Goal: Navigation & Orientation: Find specific page/section

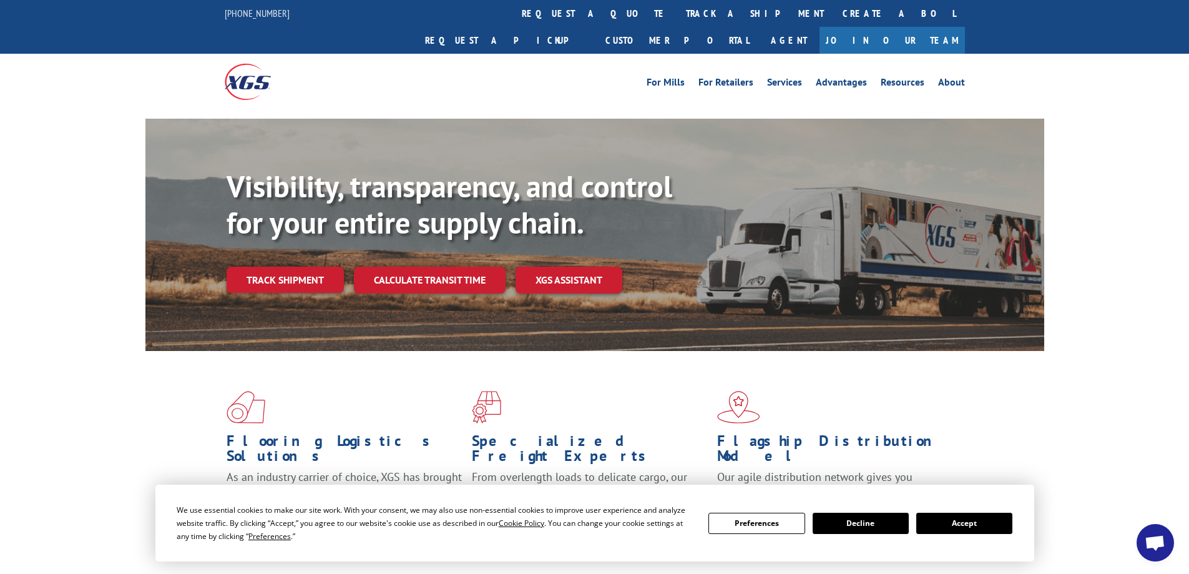
click at [970, 523] on button "Accept" at bounding box center [964, 523] width 96 height 21
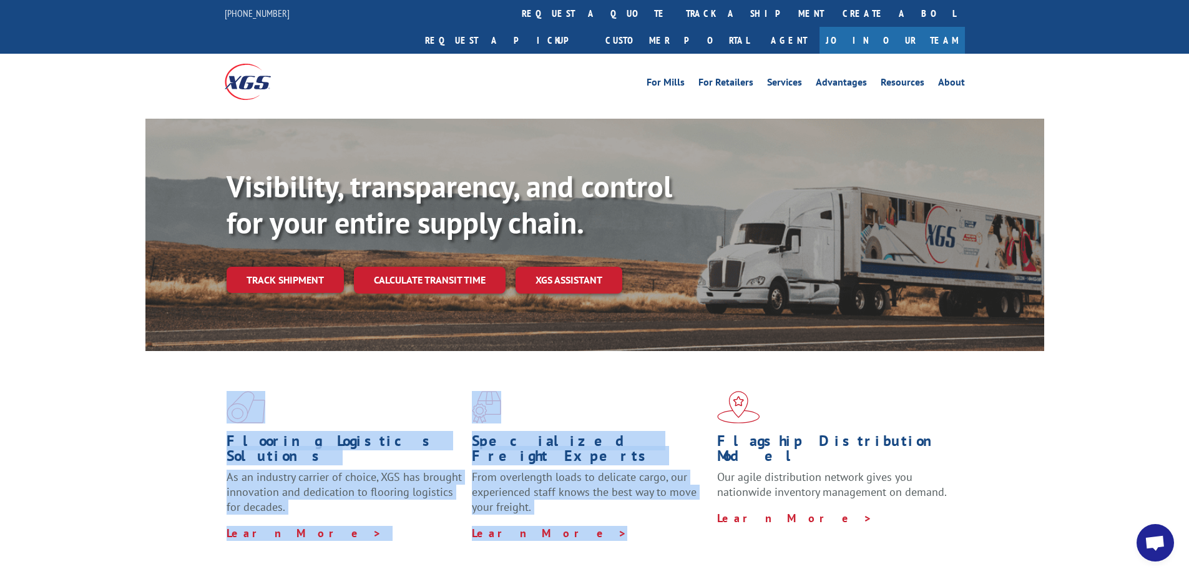
drag, startPoint x: 554, startPoint y: 488, endPoint x: 161, endPoint y: 365, distance: 411.7
click at [190, 367] on div "Flooring Logistics Solutions As an industry carrier of choice, XGS has brought …" at bounding box center [594, 465] width 899 height 229
click at [133, 359] on div "Flooring Logistics Solutions As an industry carrier of choice, XGS has brought …" at bounding box center [594, 476] width 1189 height 251
click at [135, 351] on div "Flooring Logistics Solutions As an industry carrier of choice, XGS has brought …" at bounding box center [594, 476] width 1189 height 251
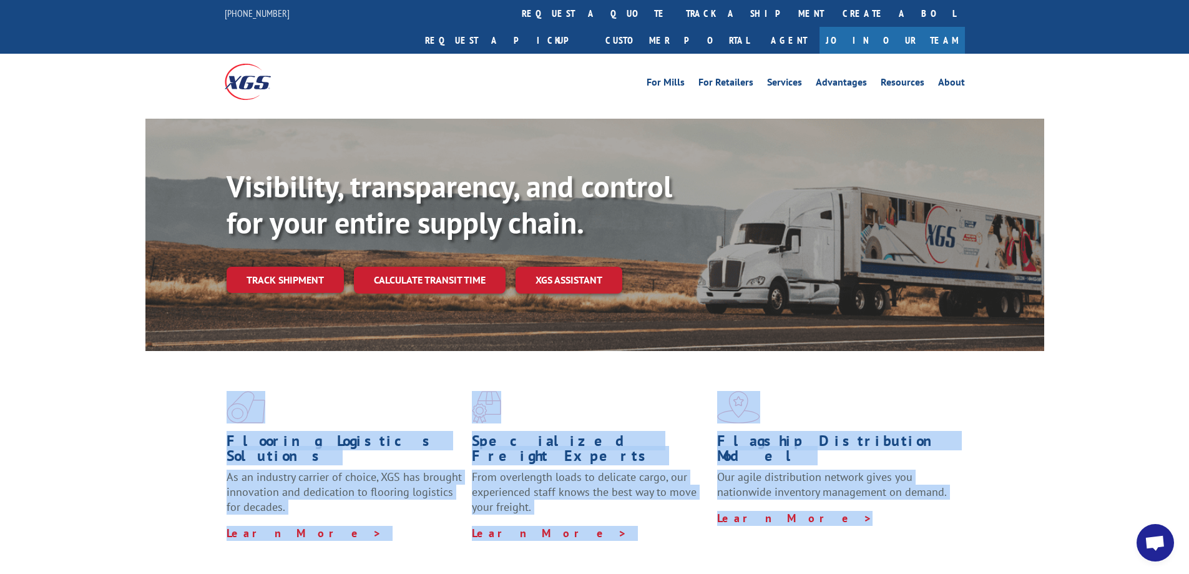
drag, startPoint x: 177, startPoint y: 352, endPoint x: 941, endPoint y: 504, distance: 779.2
click at [932, 506] on div "Flooring Logistics Solutions As an industry carrier of choice, XGS has brought …" at bounding box center [594, 465] width 899 height 229
drag, startPoint x: 1044, startPoint y: 438, endPoint x: 1038, endPoint y: 441, distance: 7.0
click at [1043, 437] on div "Flooring Logistics Solutions As an industry carrier of choice, XGS has brought …" at bounding box center [594, 465] width 899 height 229
click at [847, 519] on div "Flooring Logistics Solutions As an industry carrier of choice, XGS has brought …" at bounding box center [594, 465] width 899 height 229
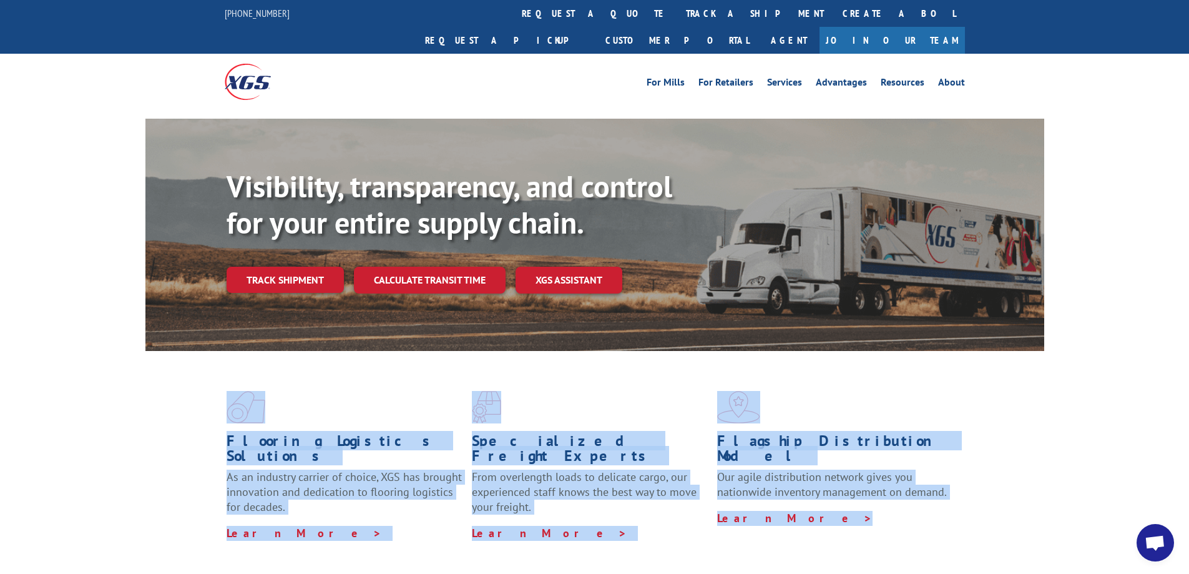
click at [850, 526] on div "Flooring Logistics Solutions As an industry carrier of choice, XGS has brought …" at bounding box center [594, 465] width 899 height 229
drag, startPoint x: 178, startPoint y: 386, endPoint x: 913, endPoint y: 512, distance: 746.1
click at [941, 491] on div "Flooring Logistics Solutions As an industry carrier of choice, XGS has brought …" at bounding box center [594, 465] width 899 height 229
click at [874, 528] on div "Flooring Logistics Solutions As an industry carrier of choice, XGS has brought …" at bounding box center [594, 465] width 899 height 229
drag, startPoint x: 802, startPoint y: 541, endPoint x: 130, endPoint y: 377, distance: 690.9
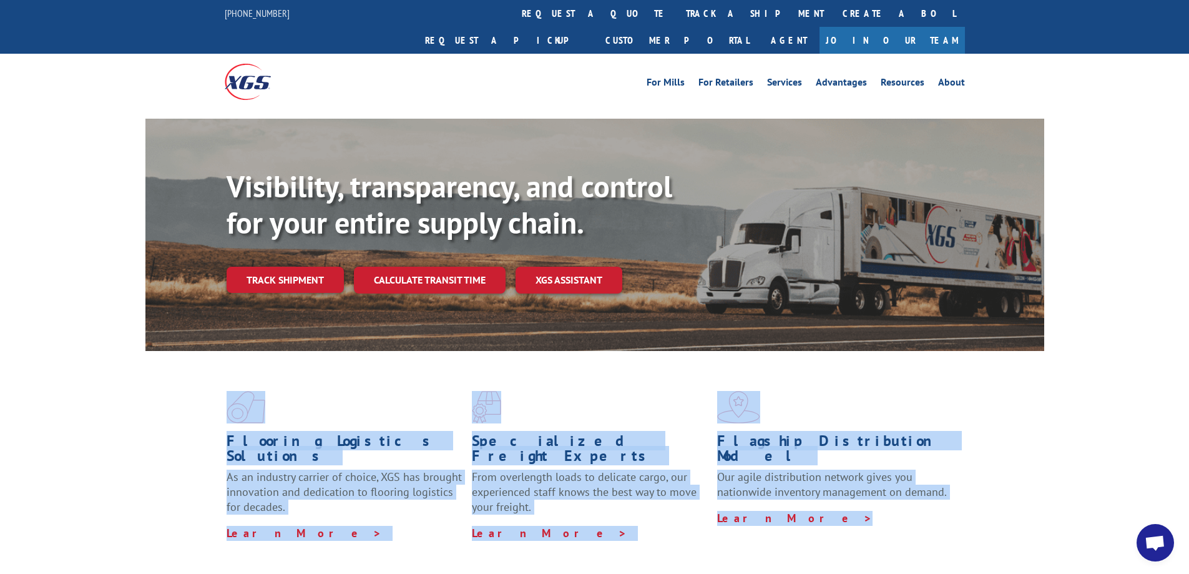
click at [131, 378] on div "Flooring Logistics Solutions As an industry carrier of choice, XGS has brought …" at bounding box center [594, 476] width 1189 height 251
click at [119, 358] on div "Flooring Logistics Solutions As an industry carrier of choice, XGS has brought …" at bounding box center [594, 476] width 1189 height 251
drag, startPoint x: 169, startPoint y: 365, endPoint x: 951, endPoint y: 498, distance: 794.2
click at [976, 489] on div "Flooring Logistics Solutions As an industry carrier of choice, XGS has brought …" at bounding box center [594, 465] width 899 height 229
click at [843, 533] on div "Flooring Logistics Solutions As an industry carrier of choice, XGS has brought …" at bounding box center [594, 465] width 899 height 229
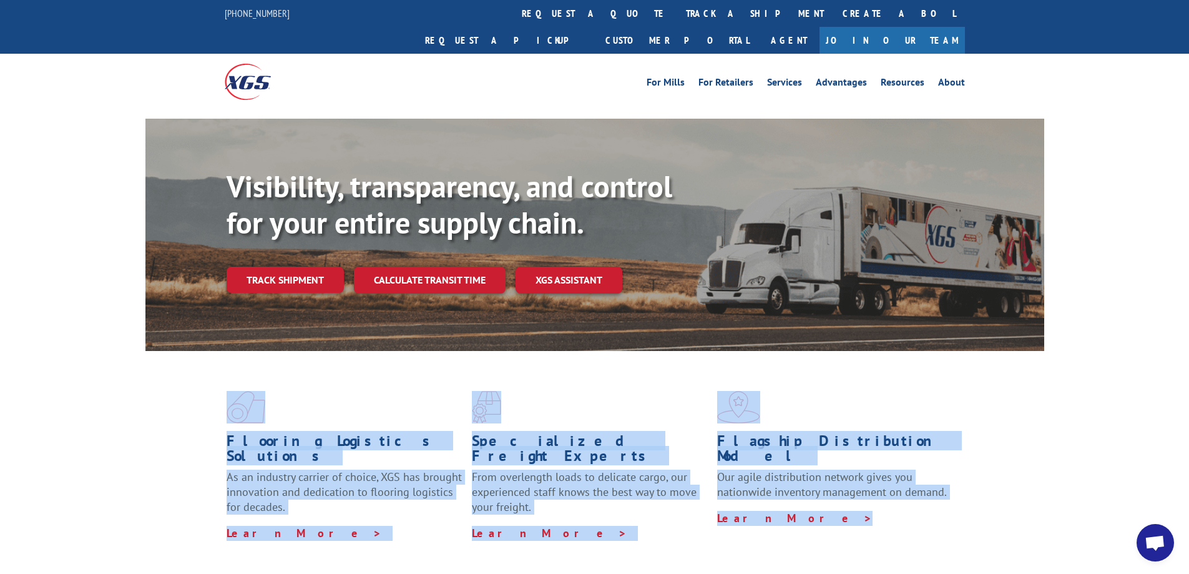
drag, startPoint x: 893, startPoint y: 521, endPoint x: 149, endPoint y: 375, distance: 758.9
click at [99, 375] on div "Flooring Logistics Solutions As an industry carrier of choice, XGS has brought …" at bounding box center [594, 476] width 1189 height 251
click at [165, 374] on div "Flooring Logistics Solutions As an industry carrier of choice, XGS has brought …" at bounding box center [594, 465] width 899 height 229
drag, startPoint x: 159, startPoint y: 362, endPoint x: 890, endPoint y: 520, distance: 747.9
click at [889, 519] on div "Flooring Logistics Solutions As an industry carrier of choice, XGS has brought …" at bounding box center [594, 465] width 899 height 229
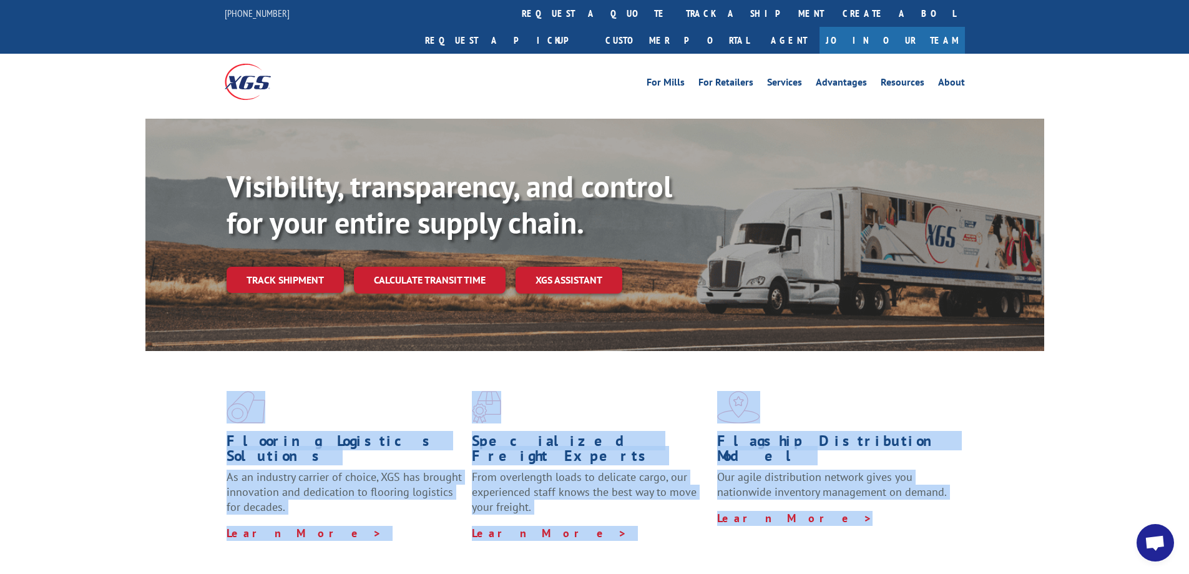
click at [913, 515] on div "Flooring Logistics Solutions As an industry carrier of choice, XGS has brought …" at bounding box center [594, 465] width 899 height 229
drag, startPoint x: 899, startPoint y: 503, endPoint x: 144, endPoint y: 366, distance: 767.1
click at [42, 365] on div "Flooring Logistics Solutions As an industry carrier of choice, XGS has brought …" at bounding box center [594, 476] width 1189 height 251
click at [144, 366] on div "Flooring Logistics Solutions As an industry carrier of choice, XGS has brought …" at bounding box center [594, 476] width 1189 height 251
drag, startPoint x: 205, startPoint y: 366, endPoint x: 923, endPoint y: 508, distance: 731.3
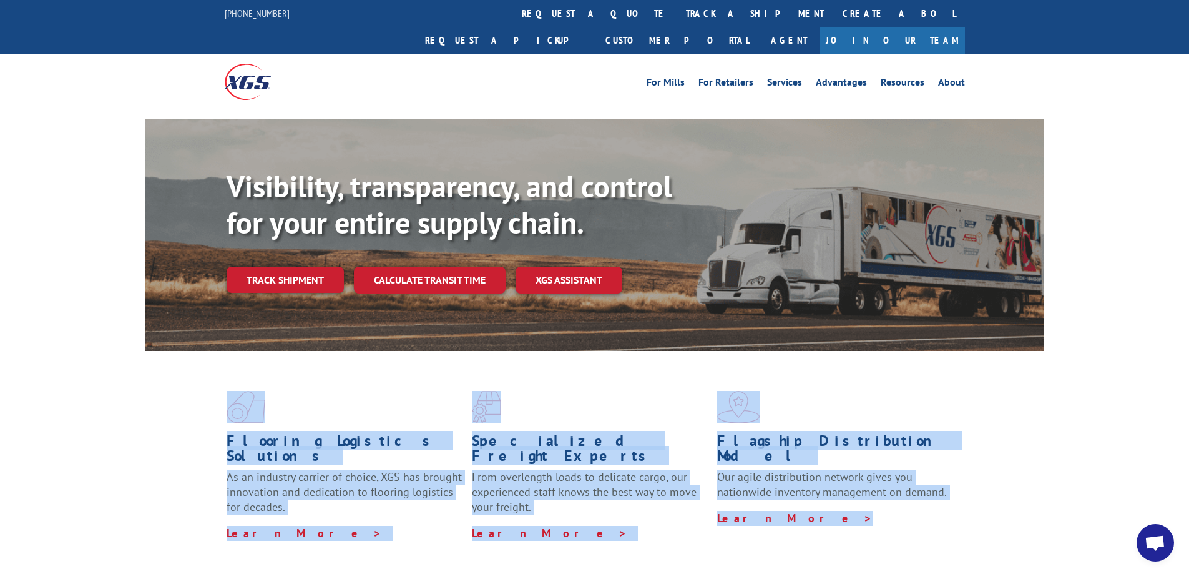
click at [881, 479] on div "Flooring Logistics Solutions As an industry carrier of choice, XGS has brought …" at bounding box center [594, 465] width 899 height 229
click at [923, 508] on div "Flooring Logistics Solutions As an industry carrier of choice, XGS has brought …" at bounding box center [594, 465] width 899 height 229
drag, startPoint x: 798, startPoint y: 491, endPoint x: 37, endPoint y: 359, distance: 771.8
click at [37, 359] on div "Flooring Logistics Solutions As an industry carrier of choice, XGS has brought …" at bounding box center [594, 476] width 1189 height 251
click at [102, 365] on div "Flooring Logistics Solutions As an industry carrier of choice, XGS has brought …" at bounding box center [594, 476] width 1189 height 251
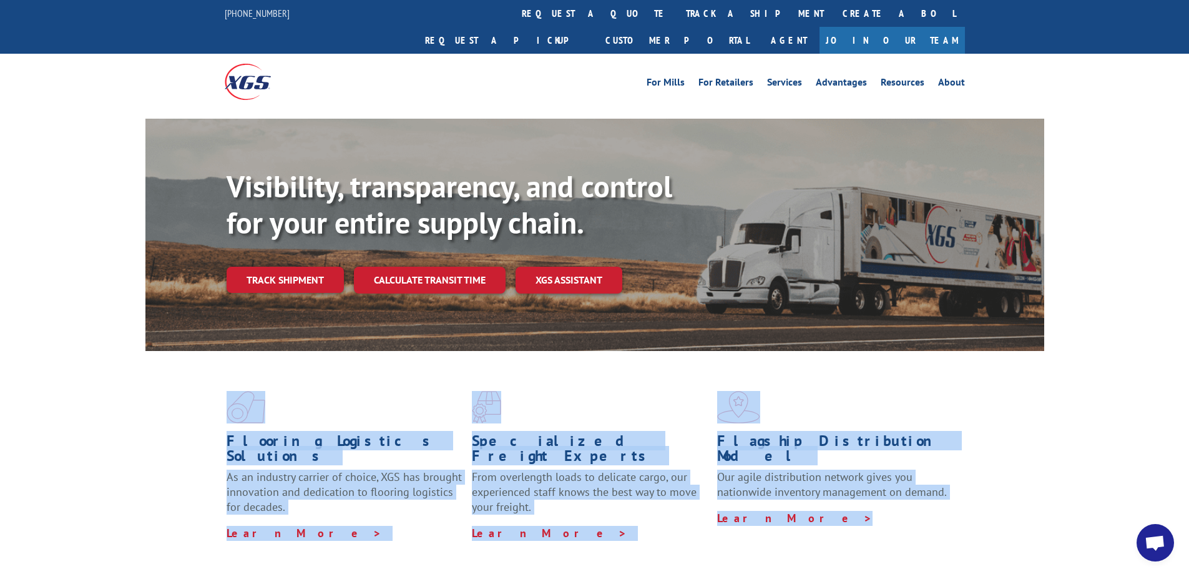
drag, startPoint x: 158, startPoint y: 376, endPoint x: 905, endPoint y: 512, distance: 759.6
click at [846, 505] on div "Flooring Logistics Solutions As an industry carrier of choice, XGS has brought …" at bounding box center [594, 476] width 1189 height 251
click at [905, 511] on div "Flooring Logistics Solutions As an industry carrier of choice, XGS has brought …" at bounding box center [594, 465] width 899 height 229
drag, startPoint x: 941, startPoint y: 504, endPoint x: 52, endPoint y: 388, distance: 896.6
click at [52, 388] on div "Flooring Logistics Solutions As an industry carrier of choice, XGS has brought …" at bounding box center [594, 476] width 1189 height 251
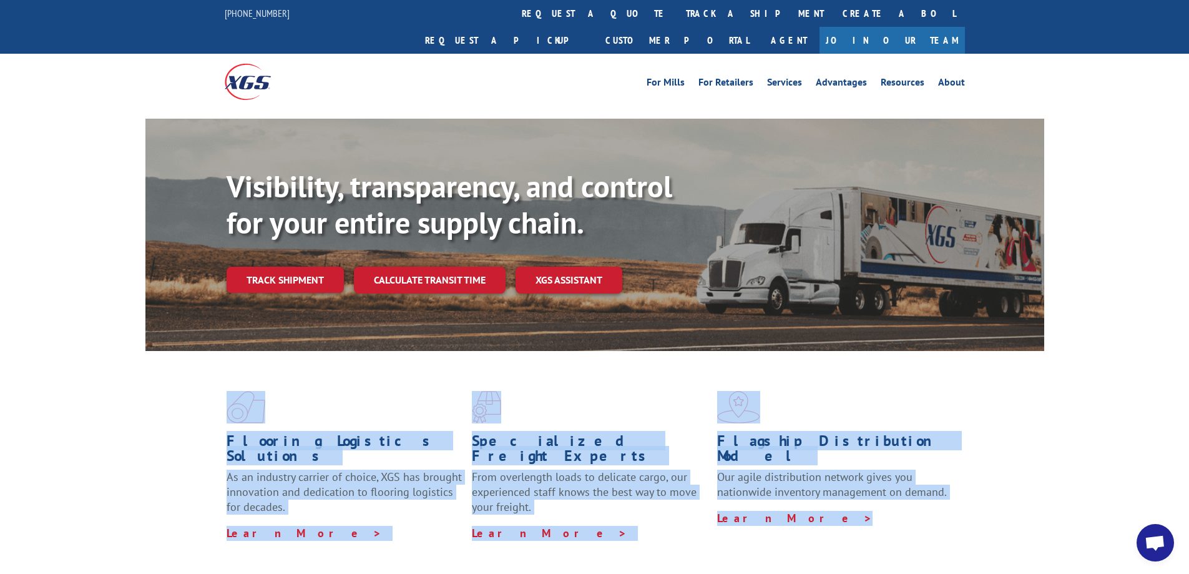
drag, startPoint x: 114, startPoint y: 371, endPoint x: 124, endPoint y: 370, distance: 10.0
click at [115, 371] on div "Flooring Logistics Solutions As an industry carrier of choice, XGS has brought …" at bounding box center [594, 476] width 1189 height 251
click at [140, 361] on div "Flooring Logistics Solutions As an industry carrier of choice, XGS has brought …" at bounding box center [594, 476] width 1189 height 251
drag, startPoint x: 137, startPoint y: 365, endPoint x: 942, endPoint y: 516, distance: 818.8
click at [900, 506] on div "Flooring Logistics Solutions As an industry carrier of choice, XGS has brought …" at bounding box center [594, 476] width 1189 height 251
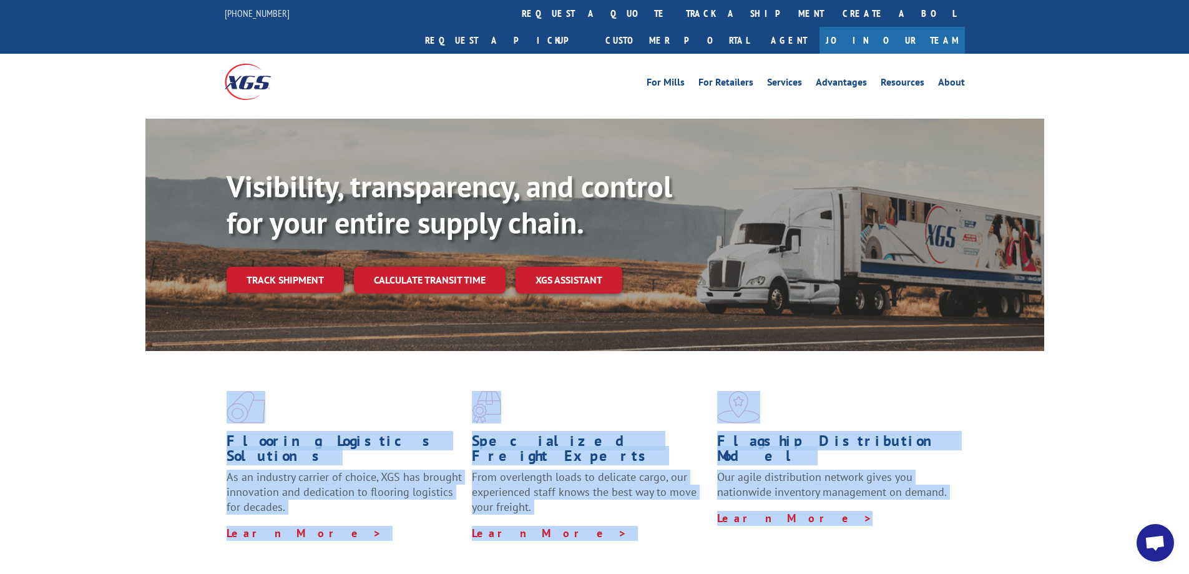
click at [942, 516] on div "Flooring Logistics Solutions As an industry carrier of choice, XGS has brought …" at bounding box center [594, 465] width 899 height 229
drag, startPoint x: 857, startPoint y: 503, endPoint x: 87, endPoint y: 365, distance: 782.7
click at [85, 365] on div "Flooring Logistics Solutions As an industry carrier of choice, XGS has brought …" at bounding box center [594, 476] width 1189 height 251
click at [147, 363] on div "Flooring Logistics Solutions As an industry carrier of choice, XGS has brought …" at bounding box center [594, 465] width 899 height 229
drag, startPoint x: 159, startPoint y: 363, endPoint x: 920, endPoint y: 491, distance: 771.2
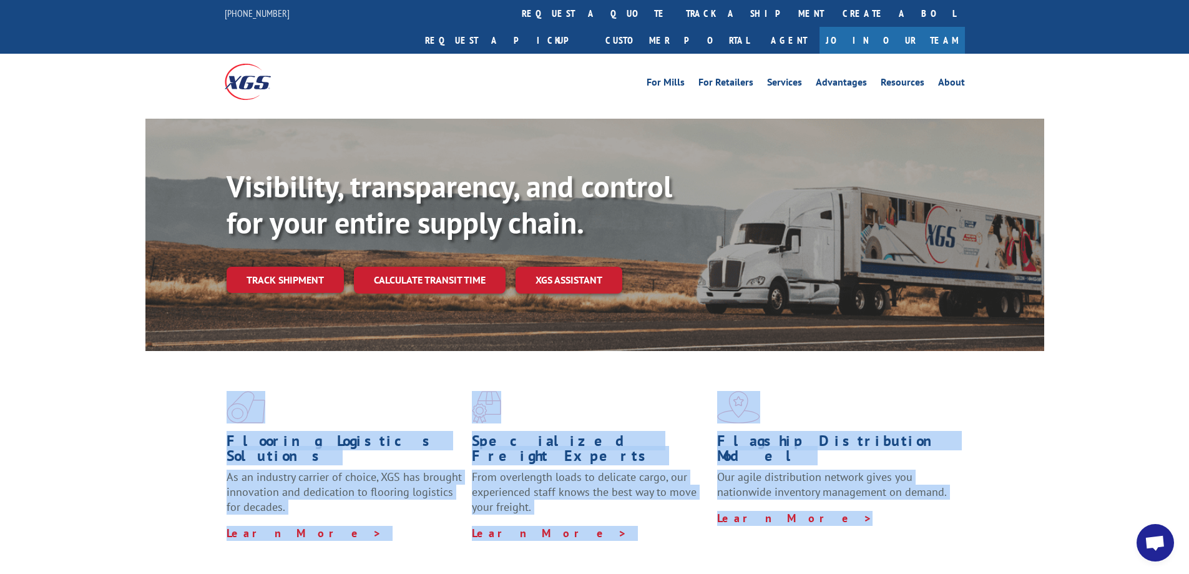
click at [907, 473] on div "Flooring Logistics Solutions As an industry carrier of choice, XGS has brought …" at bounding box center [594, 465] width 899 height 229
click at [926, 503] on div "Flooring Logistics Solutions As an industry carrier of choice, XGS has brought …" at bounding box center [594, 465] width 899 height 229
drag, startPoint x: 963, startPoint y: 510, endPoint x: 94, endPoint y: 332, distance: 887.2
click at [94, 351] on div "Flooring Logistics Solutions As an industry carrier of choice, XGS has brought …" at bounding box center [594, 476] width 1189 height 251
click at [140, 368] on div "Flooring Logistics Solutions As an industry carrier of choice, XGS has brought …" at bounding box center [594, 476] width 1189 height 251
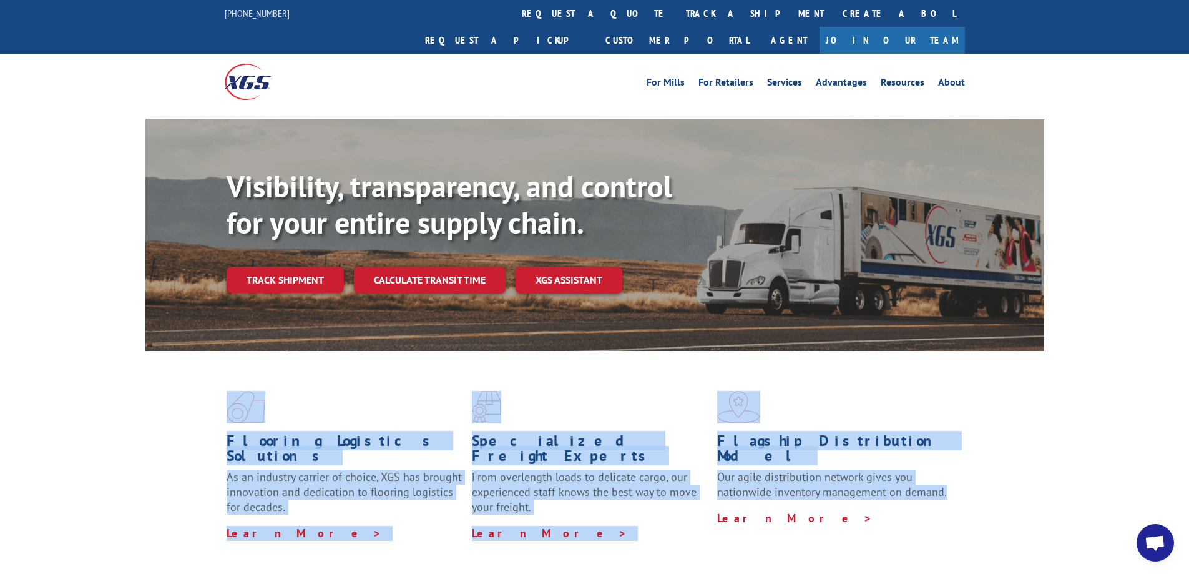
drag, startPoint x: 245, startPoint y: 396, endPoint x: 1092, endPoint y: 468, distance: 849.6
click at [1093, 468] on div "Flooring Logistics Solutions As an industry carrier of choice, XGS has brought …" at bounding box center [594, 476] width 1189 height 251
click at [988, 402] on div "Flooring Logistics Solutions As an industry carrier of choice, XGS has brought …" at bounding box center [594, 465] width 899 height 229
click at [998, 359] on div "Flooring Logistics Solutions As an industry carrier of choice, XGS has brought …" at bounding box center [594, 465] width 899 height 229
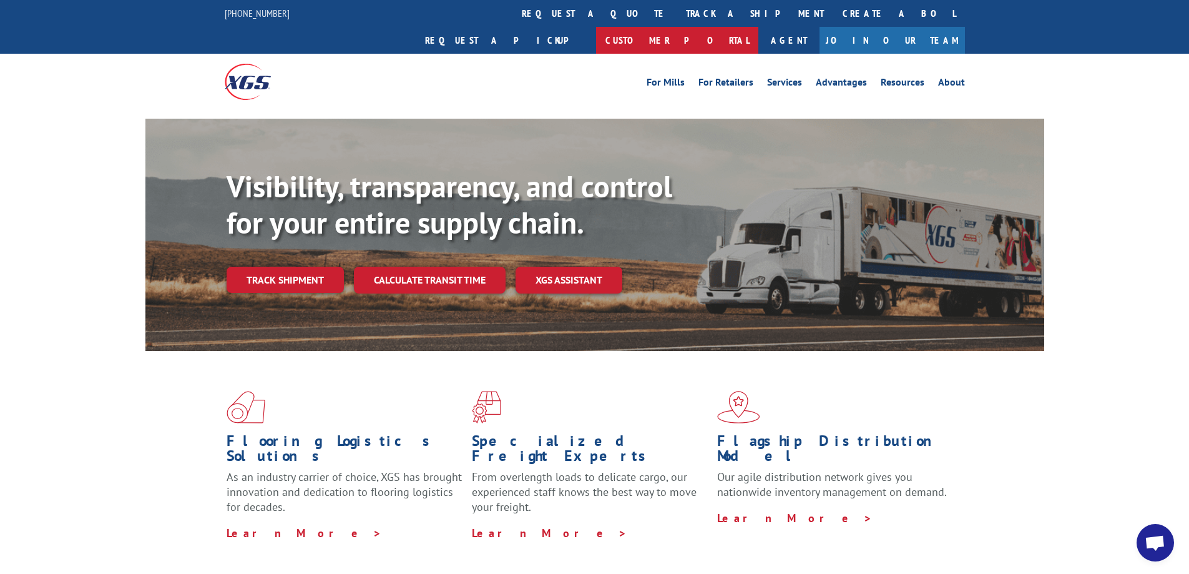
click at [759, 27] on link "Customer Portal" at bounding box center [677, 40] width 162 height 27
